Goal: Information Seeking & Learning: Learn about a topic

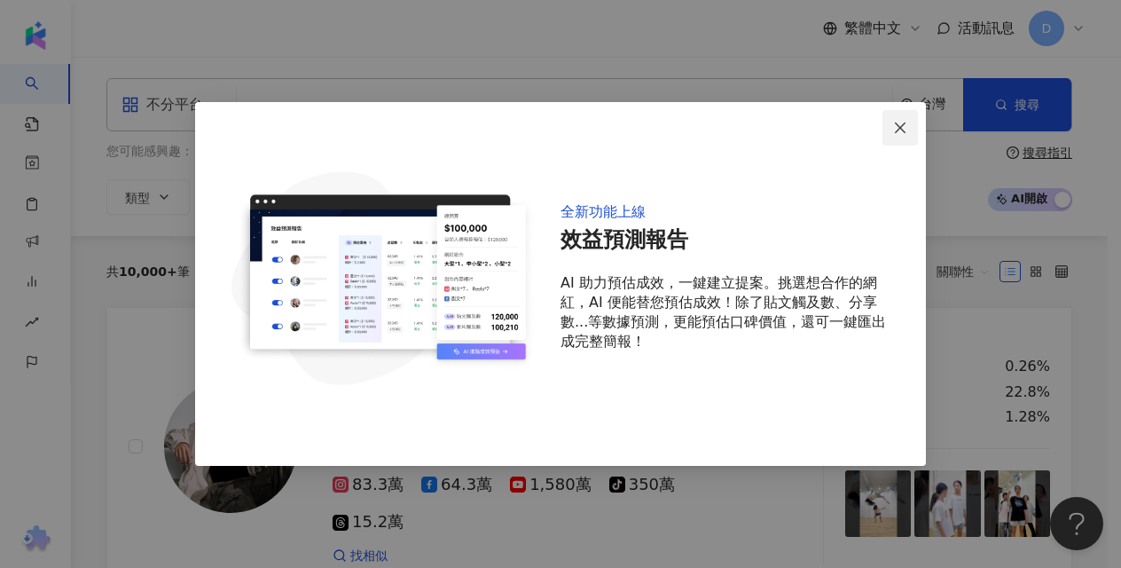
click at [906, 126] on icon "close" at bounding box center [900, 128] width 14 height 14
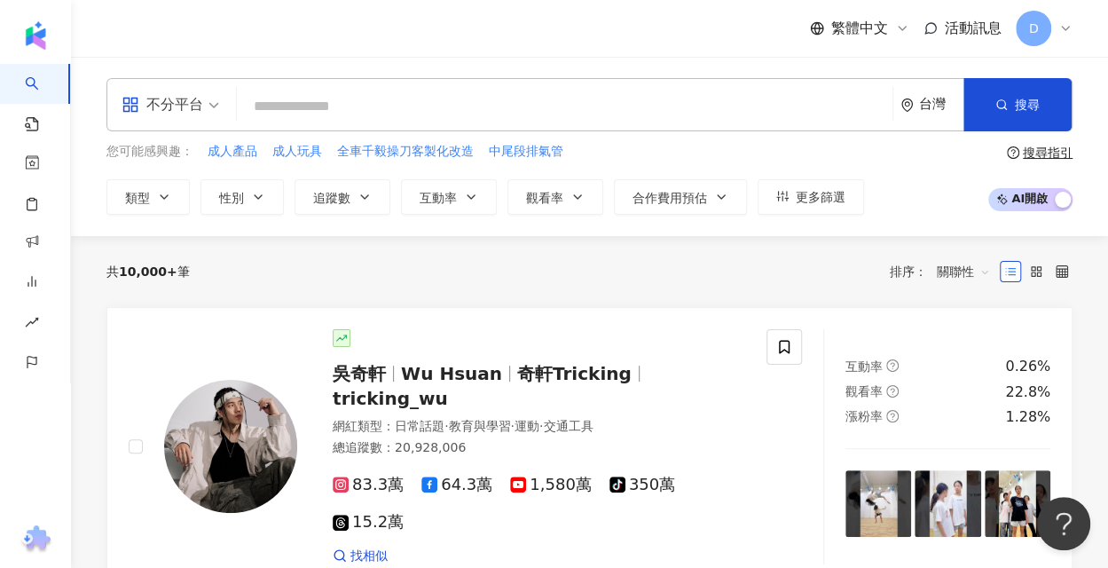
click at [473, 101] on input "search" at bounding box center [564, 107] width 641 height 34
type input "*"
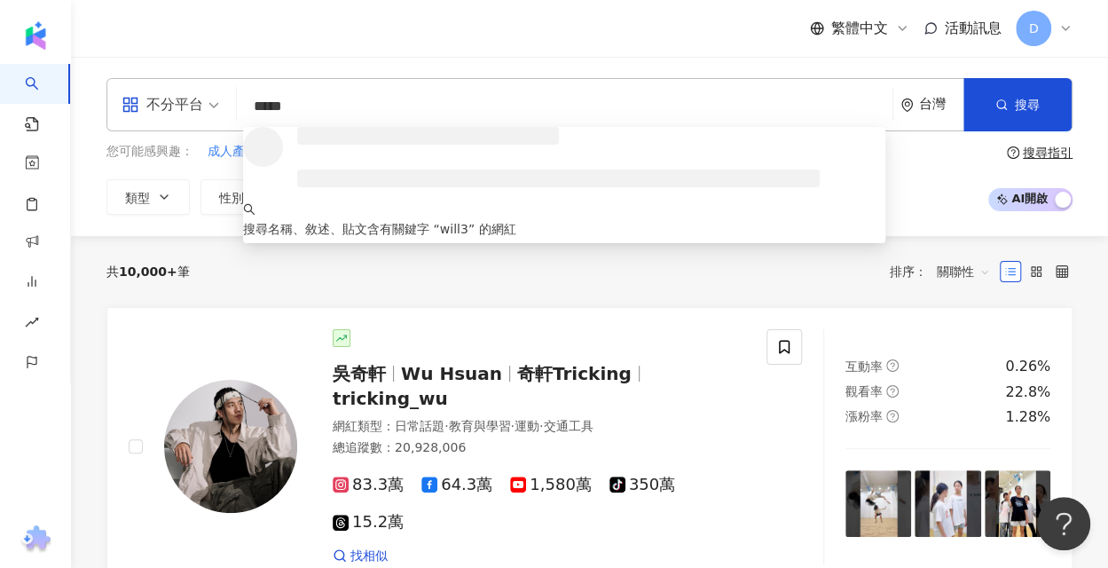
type input "****"
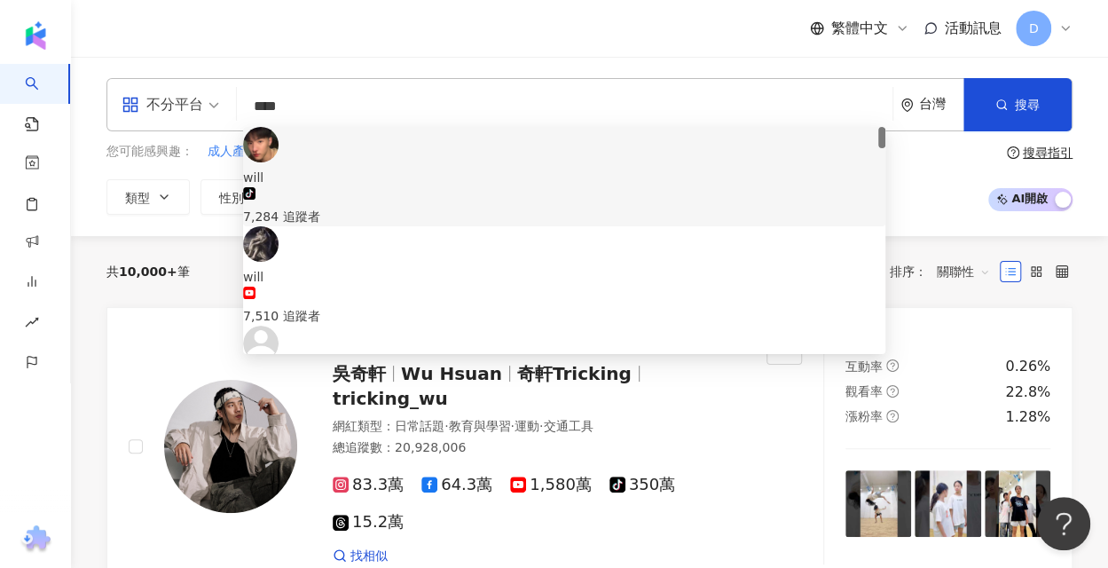
click at [542, 168] on span "will" at bounding box center [564, 178] width 642 height 20
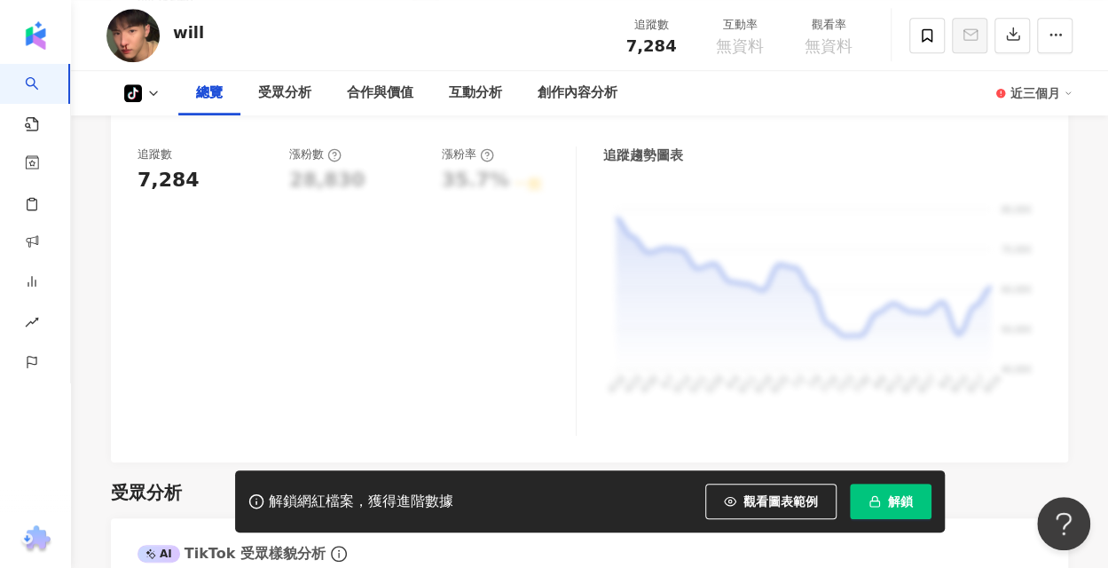
scroll to position [710, 0]
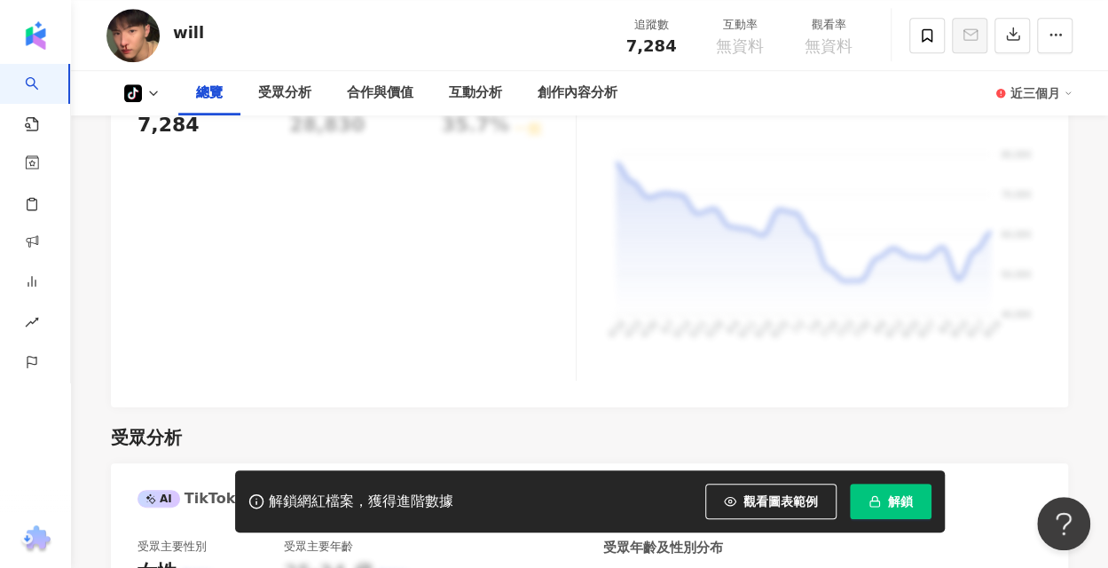
click at [868, 495] on icon "button" at bounding box center [874, 501] width 12 height 12
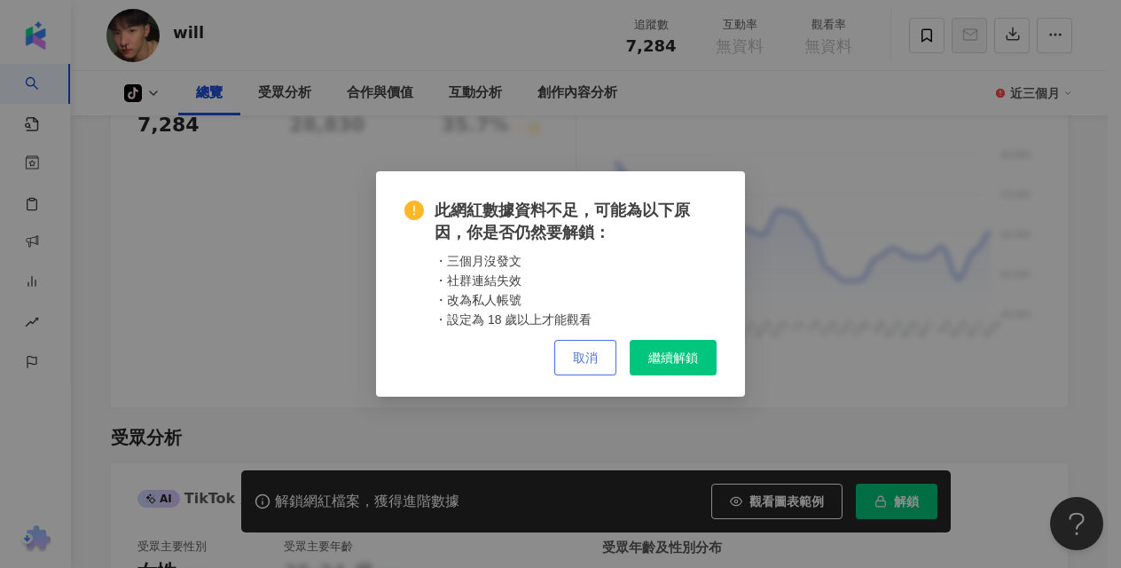
click at [615, 355] on button "取消" at bounding box center [585, 357] width 62 height 35
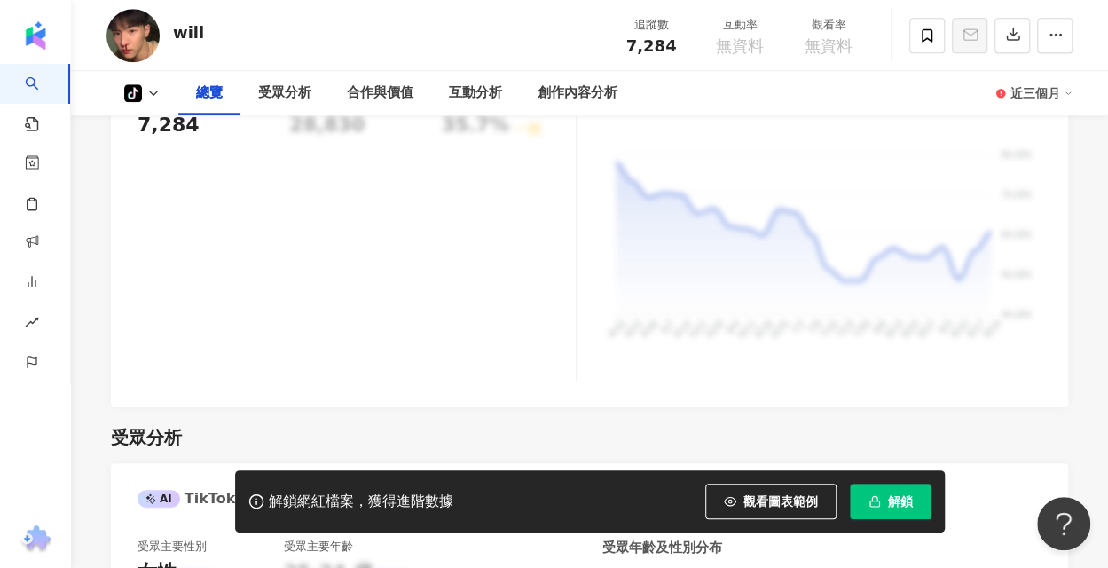
scroll to position [46, 0]
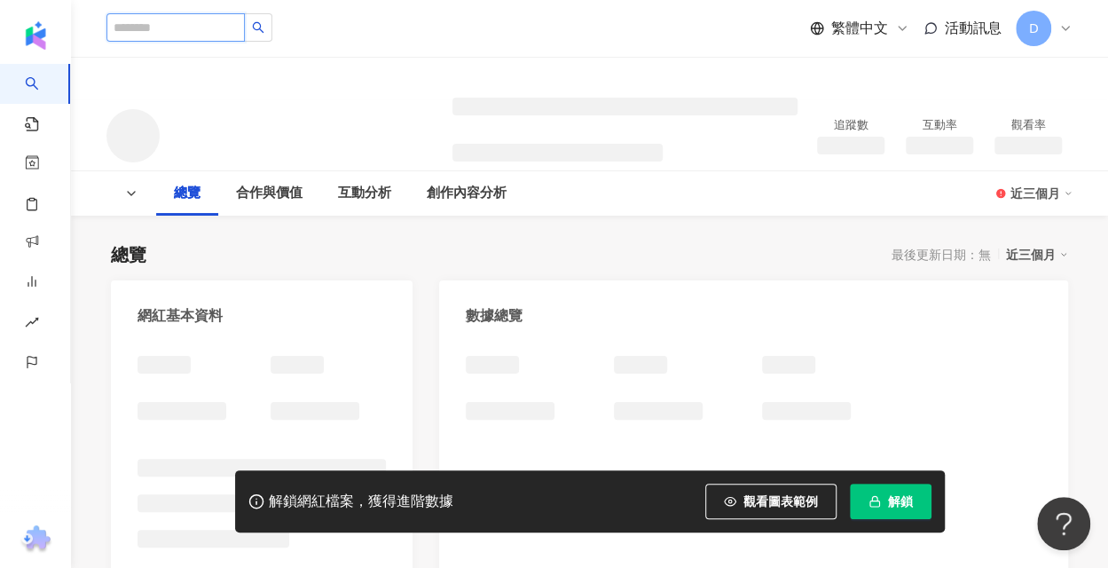
click at [163, 16] on input "search" at bounding box center [175, 27] width 138 height 28
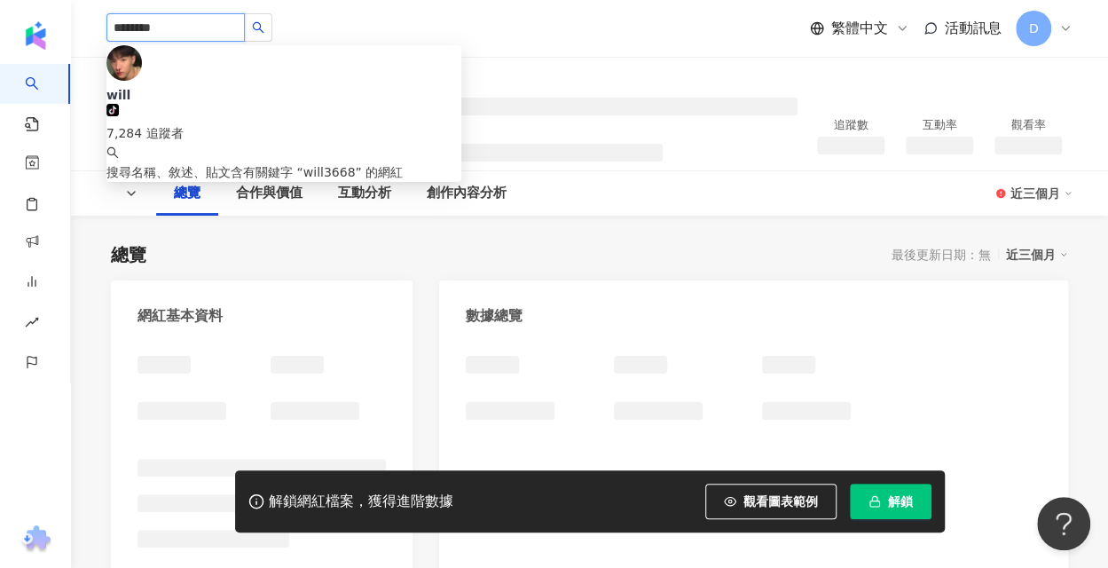
type input "*********"
click at [383, 162] on div "搜尋名稱、敘述、貼文含有關鍵字 “ will3668_ ” 的網紅" at bounding box center [283, 172] width 355 height 20
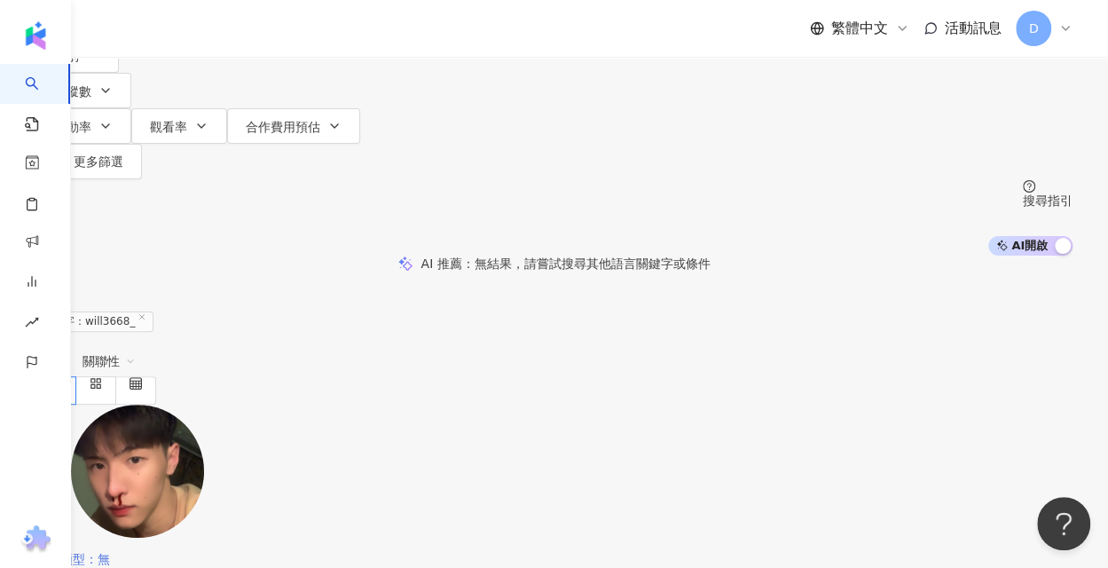
scroll to position [89, 0]
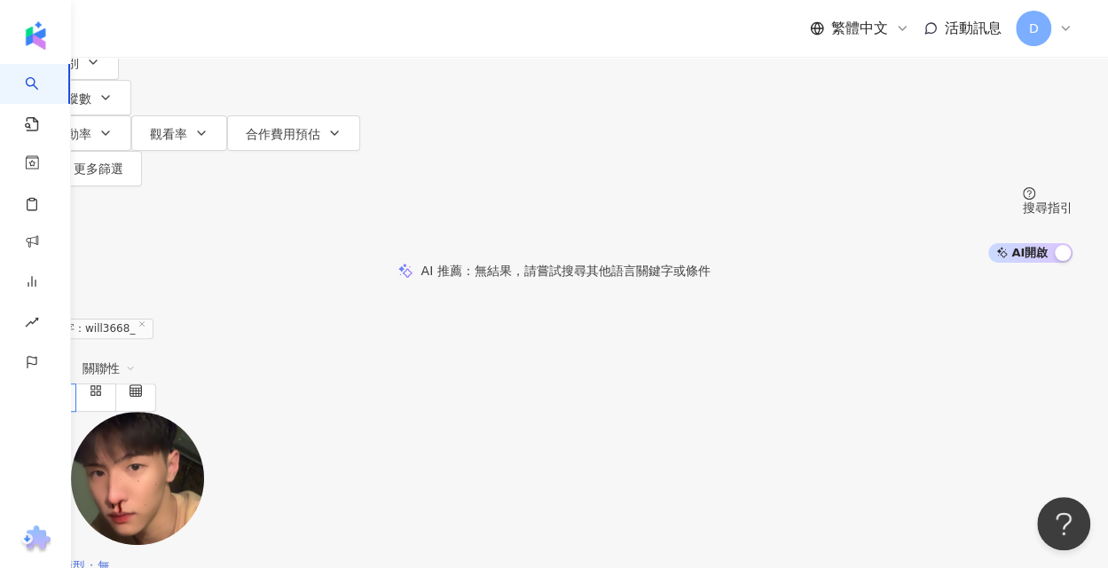
click at [610, 545] on div "will" at bounding box center [553, 552] width 1037 height 14
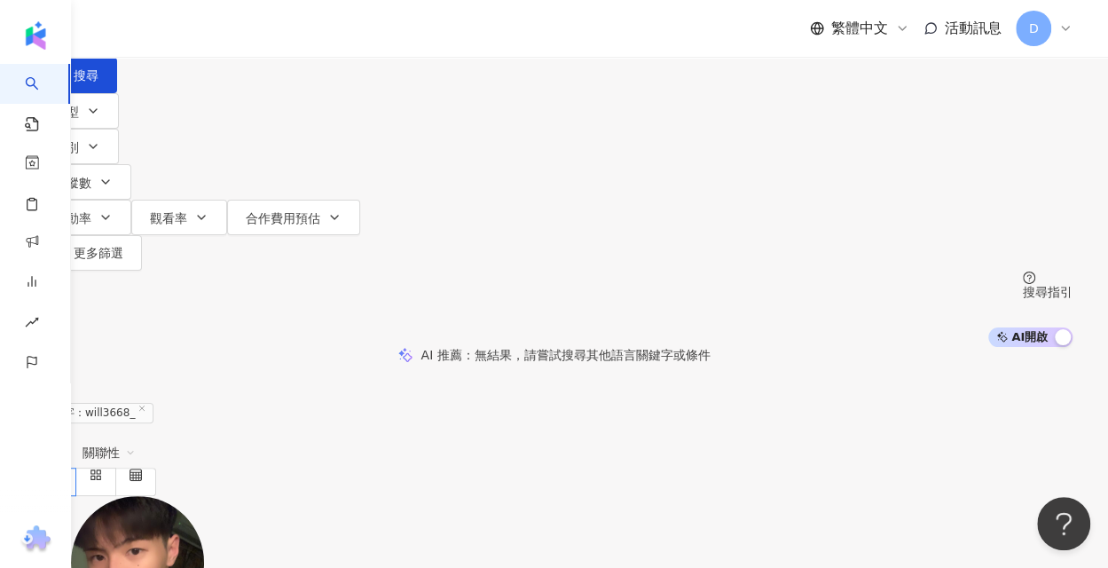
scroll to position [0, 0]
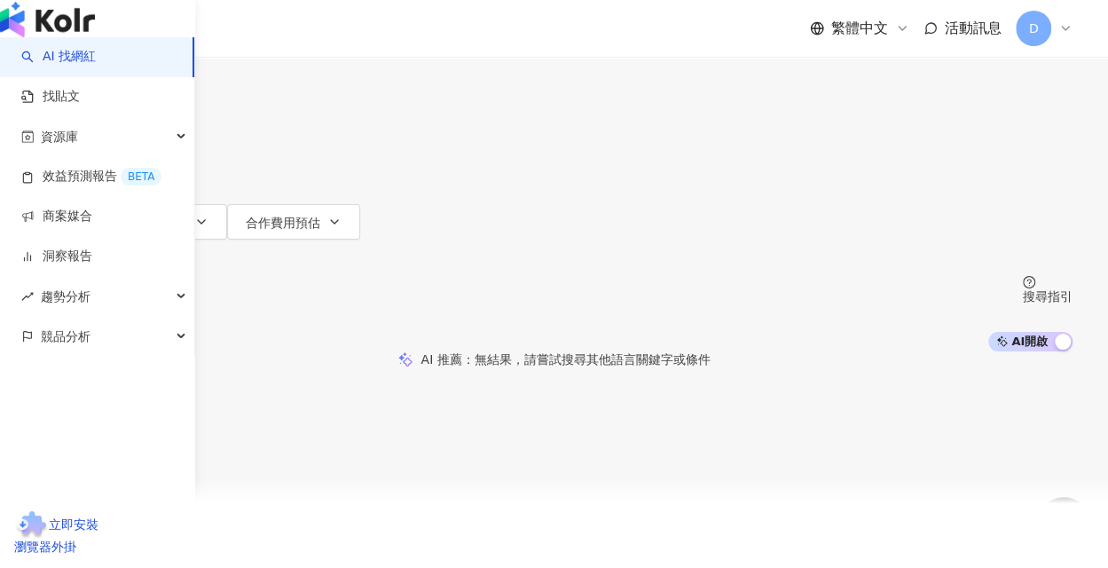
click at [80, 37] on img "button" at bounding box center [47, 19] width 95 height 35
